Goal: Task Accomplishment & Management: Complete application form

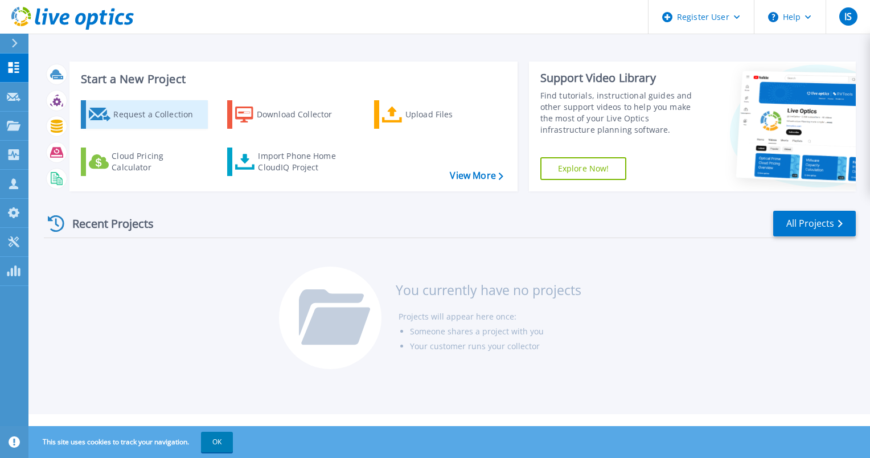
click at [161, 109] on div "Request a Collection" at bounding box center [158, 114] width 91 height 23
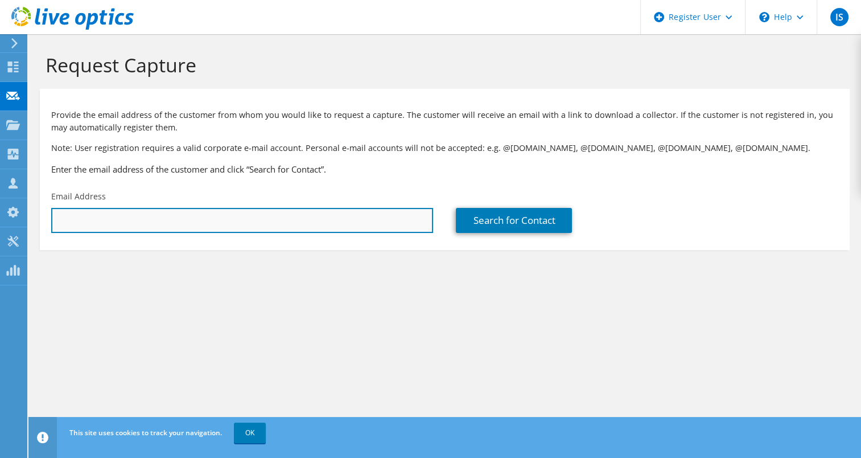
click at [185, 219] on input "text" at bounding box center [242, 220] width 382 height 25
type input "[EMAIL_ADDRESS][PERSON_NAME][DOMAIN_NAME]"
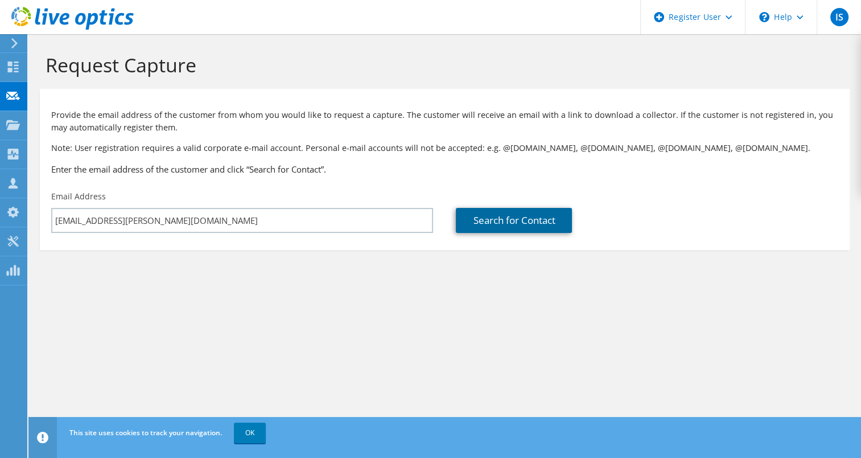
click at [481, 213] on link "Search for Contact" at bounding box center [514, 220] width 116 height 25
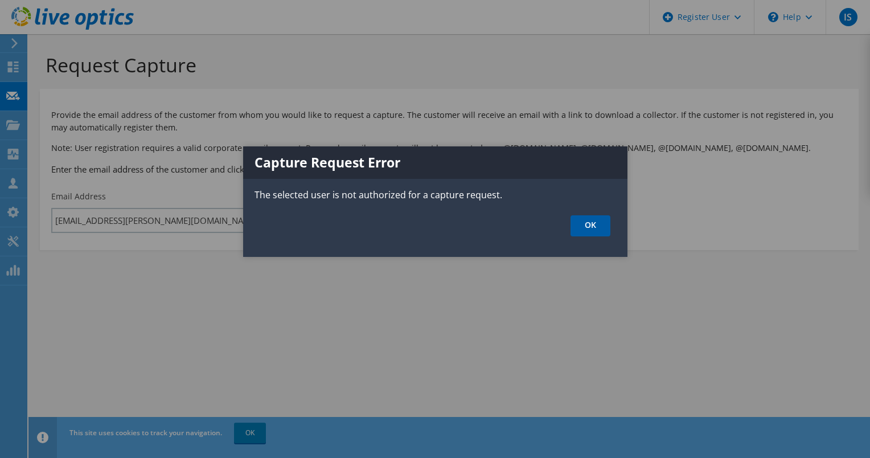
click at [586, 225] on link "OK" at bounding box center [590, 225] width 40 height 21
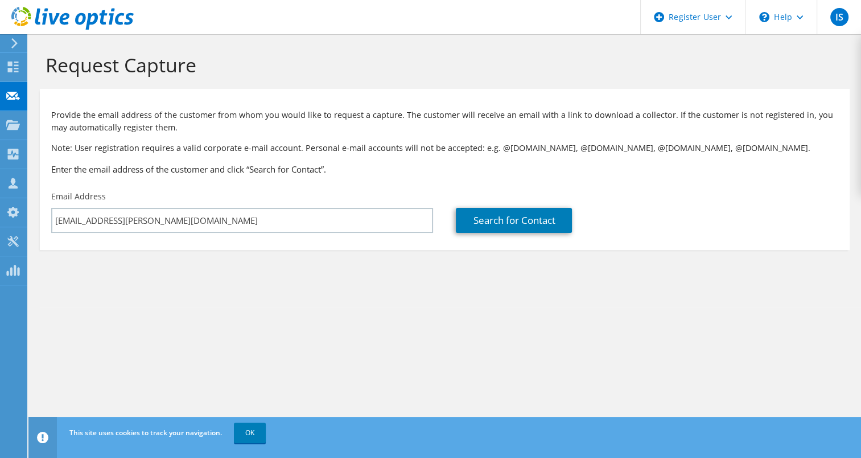
click at [7, 39] on div at bounding box center [12, 43] width 13 height 10
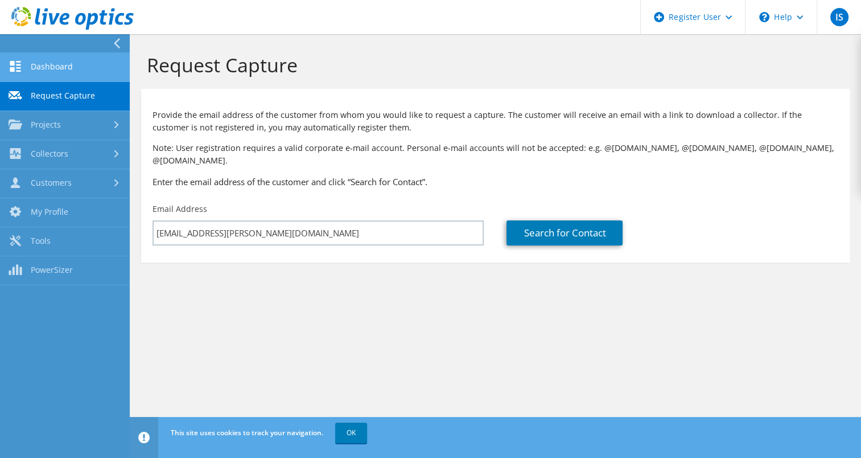
click at [31, 75] on link "Dashboard" at bounding box center [65, 67] width 130 height 29
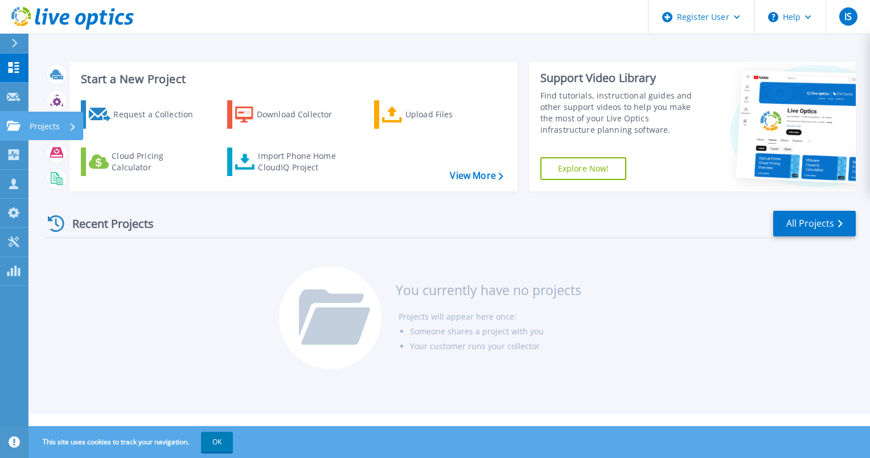
click at [48, 126] on p "Projects" at bounding box center [45, 127] width 30 height 30
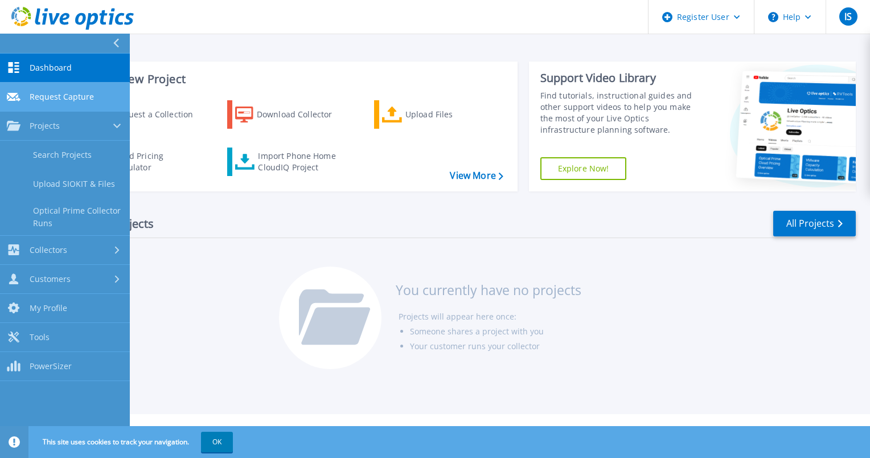
click at [51, 101] on span "Request Capture" at bounding box center [62, 97] width 64 height 10
